Goal: Communication & Community: Answer question/provide support

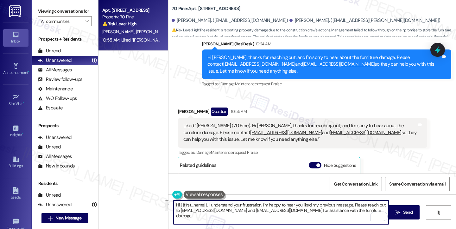
scroll to position [42, 0]
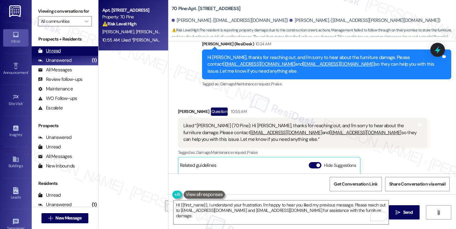
click at [61, 56] on div "Unread (0)" at bounding box center [65, 51] width 67 height 10
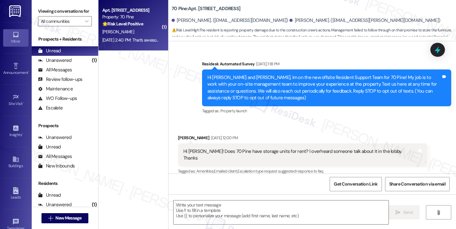
scroll to position [5645, 0]
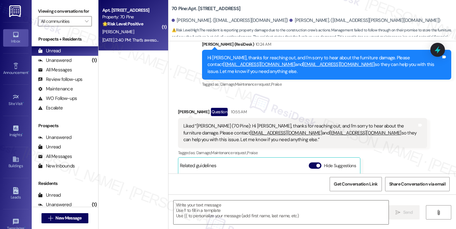
click at [140, 39] on div "[DATE] 2:40 PM: That’s awesome to hear! Thank you! If you don’t mind, would you…" at bounding box center [280, 40] width 357 height 6
type textarea "Fetching suggested responses. Please feel free to read through the conversation…"
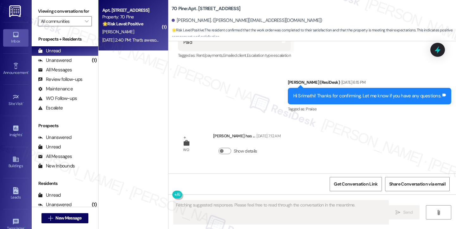
scroll to position [3583, 0]
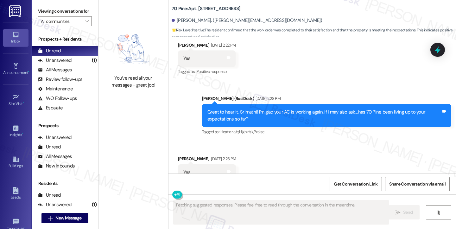
click at [250, 109] on div "Great to hear it, Srimathi! I'm glad your AC is working again. If I may also as…" at bounding box center [325, 116] width 234 height 14
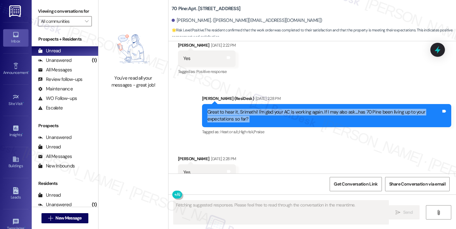
click at [250, 109] on div "Great to hear it, Srimathi! I'm glad your AC is working again. If I may also as…" at bounding box center [325, 116] width 234 height 14
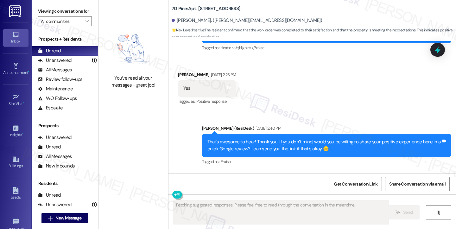
scroll to position [3703, 0]
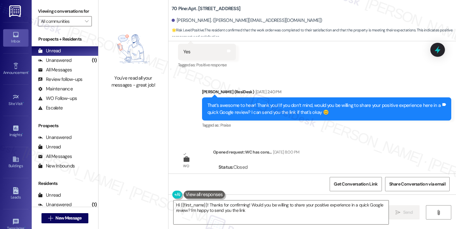
type textarea "Hi {{first_name}}! Thanks for confirming! Would you be willing to share your po…"
click at [244, 97] on div "That’s awesome to hear! Thank you! If you don’t mind, would you be willing to s…" at bounding box center [326, 108] width 249 height 23
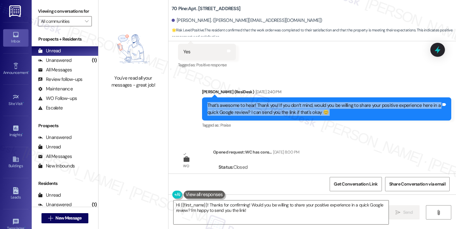
click at [244, 97] on div "That’s awesome to hear! Thank you! If you don’t mind, would you be willing to s…" at bounding box center [326, 108] width 249 height 23
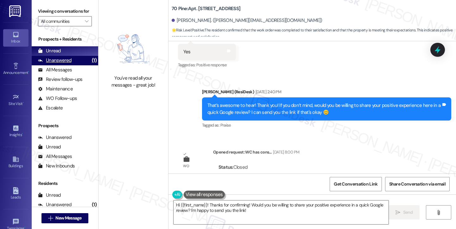
click at [81, 65] on div "Unanswered (1)" at bounding box center [65, 61] width 67 height 10
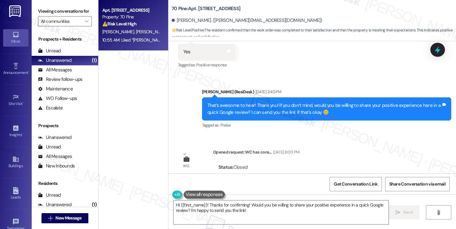
click at [136, 26] on div "⚠️ Risk Level: High The resident is reporting property damage due to the constr…" at bounding box center [131, 24] width 59 height 7
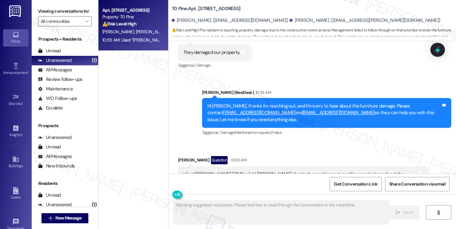
scroll to position [5550, 0]
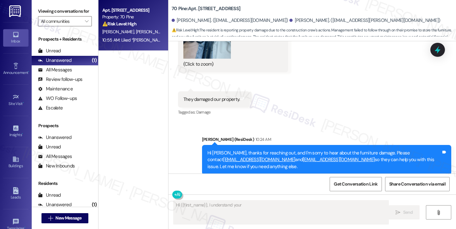
drag, startPoint x: 254, startPoint y: 56, endPoint x: 335, endPoint y: 71, distance: 82.5
click at [335, 150] on div "Hi Anthony, thanks for reaching out, and I'm sorry to hear about the furniture …" at bounding box center [325, 160] width 234 height 20
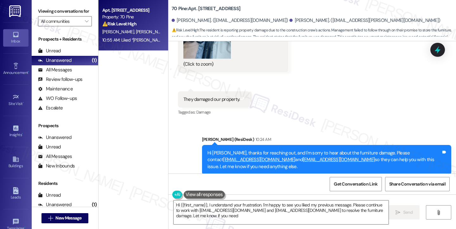
click at [338, 150] on div "Hi Anthony, thanks for reaching out, and I'm sorry to hear about the furniture …" at bounding box center [325, 160] width 234 height 20
drag, startPoint x: 364, startPoint y: 74, endPoint x: 207, endPoint y: 57, distance: 157.8
click at [207, 145] on div "Hi Anthony, thanks for reaching out, and I'm sorry to hear about the furniture …" at bounding box center [326, 160] width 249 height 30
click at [308, 145] on div "Hi Anthony, thanks for reaching out, and I'm sorry to hear about the furniture …" at bounding box center [326, 160] width 249 height 30
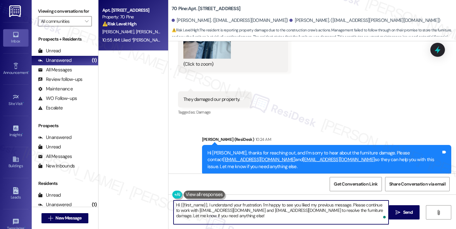
drag, startPoint x: 204, startPoint y: 215, endPoint x: 177, endPoint y: 204, distance: 29.1
click at [177, 204] on textarea "Hi {{first_name}}, I understand your frustration. I'm happy to see you liked my…" at bounding box center [281, 212] width 215 height 24
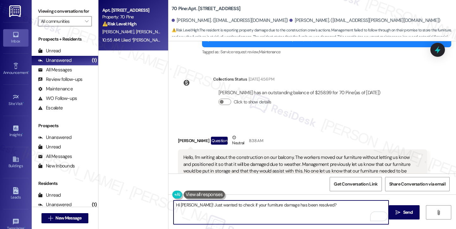
scroll to position [5137, 0]
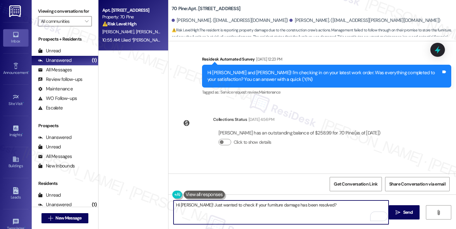
click at [288, 194] on div "Hello, I'm writing about the construction on our balcony. The workers moved our…" at bounding box center [301, 211] width 234 height 34
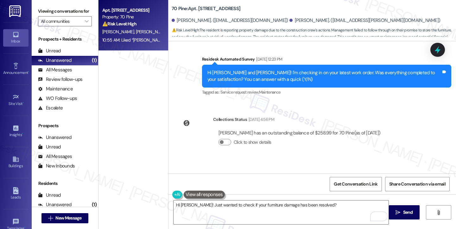
click at [288, 194] on div "Hello, I'm writing about the construction on our balcony. The workers moved our…" at bounding box center [301, 211] width 234 height 34
click at [271, 194] on div "Hello, I'm writing about the construction on our balcony. The workers moved our…" at bounding box center [301, 211] width 234 height 34
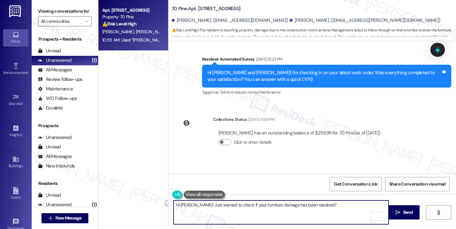
drag, startPoint x: 329, startPoint y: 209, endPoint x: 239, endPoint y: 205, distance: 90.7
click at [239, 205] on textarea "Hi Anthony! Just wanted to check if your furniture damage has been resolved?" at bounding box center [281, 212] width 215 height 24
type textarea "Hi Anthony! Just wanted to check if someone from the team has been able to comm…"
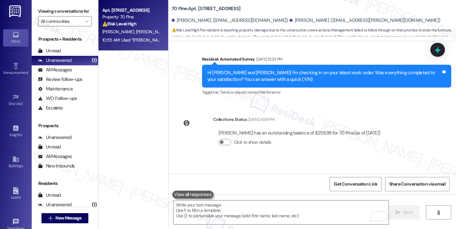
click at [46, 7] on label "Viewing conversations for" at bounding box center [65, 11] width 54 height 10
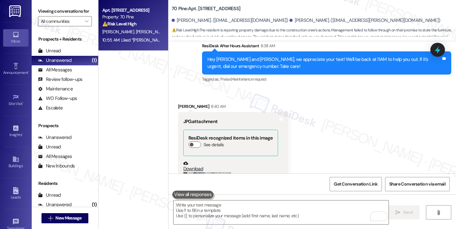
scroll to position [5454, 0]
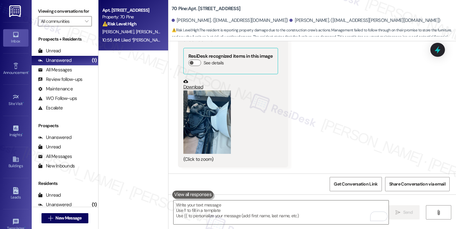
drag, startPoint x: 53, startPoint y: 9, endPoint x: 56, endPoint y: 12, distance: 4.1
click at [53, 9] on label "Viewing conversations for" at bounding box center [65, 11] width 54 height 10
click at [239, 215] on textarea "To enrich screen reader interactions, please activate Accessibility in Grammarl…" at bounding box center [281, 212] width 215 height 24
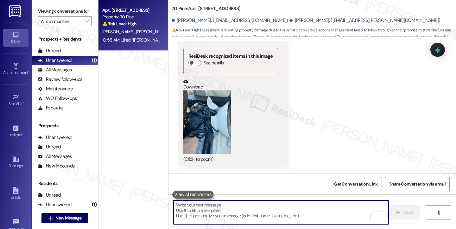
paste textarea "Hi Anthony! I just wanted to follow up and see if someone from the team has bee…"
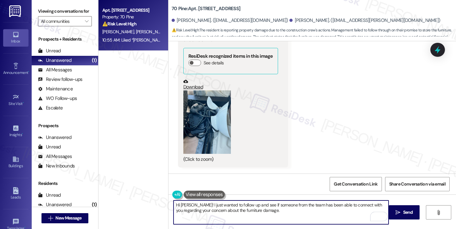
click at [281, 209] on textarea "Hi Anthony! I just wanted to follow up and see if someone from the team has bee…" at bounding box center [281, 212] width 215 height 24
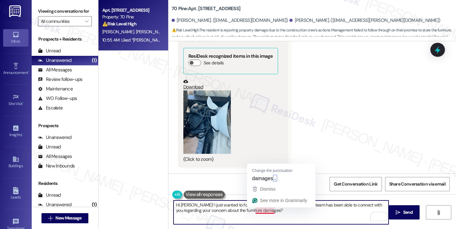
click at [302, 213] on textarea "Hi [PERSON_NAME]! I just wanted to follow up and see if someone from the team h…" at bounding box center [281, 212] width 215 height 24
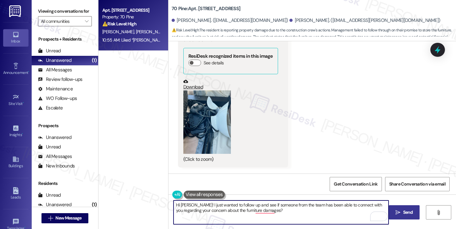
type textarea "Hi [PERSON_NAME]! I just wanted to follow up and see if someone from the team h…"
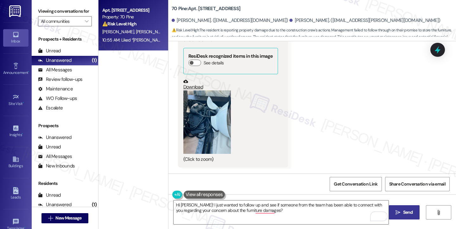
click at [393, 210] on button " Send" at bounding box center [404, 212] width 31 height 14
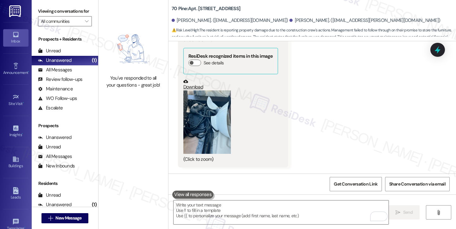
scroll to position [5869, 0]
